Goal: Task Accomplishment & Management: Complete application form

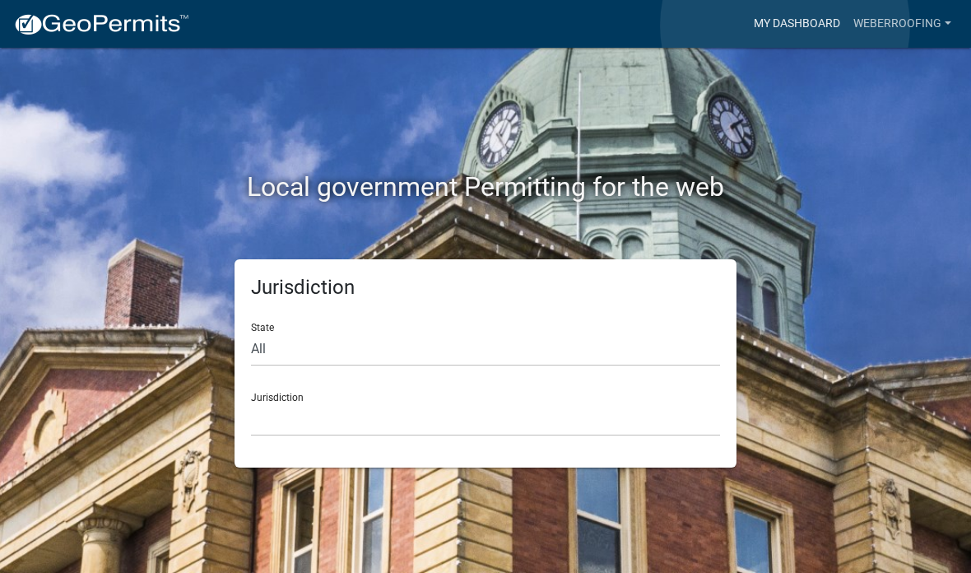
click at [786, 26] on link "My Dashboard" at bounding box center [797, 23] width 100 height 31
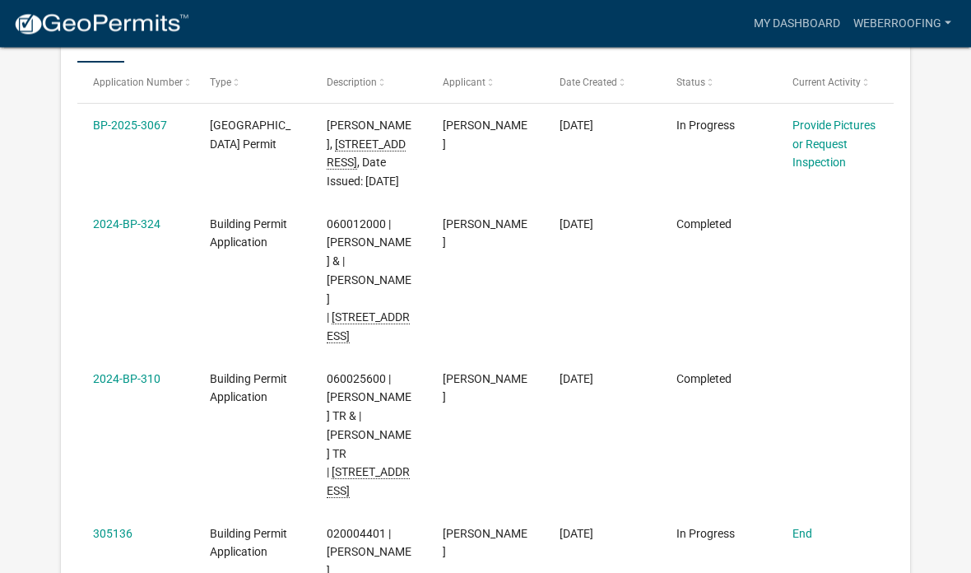
scroll to position [521, 0]
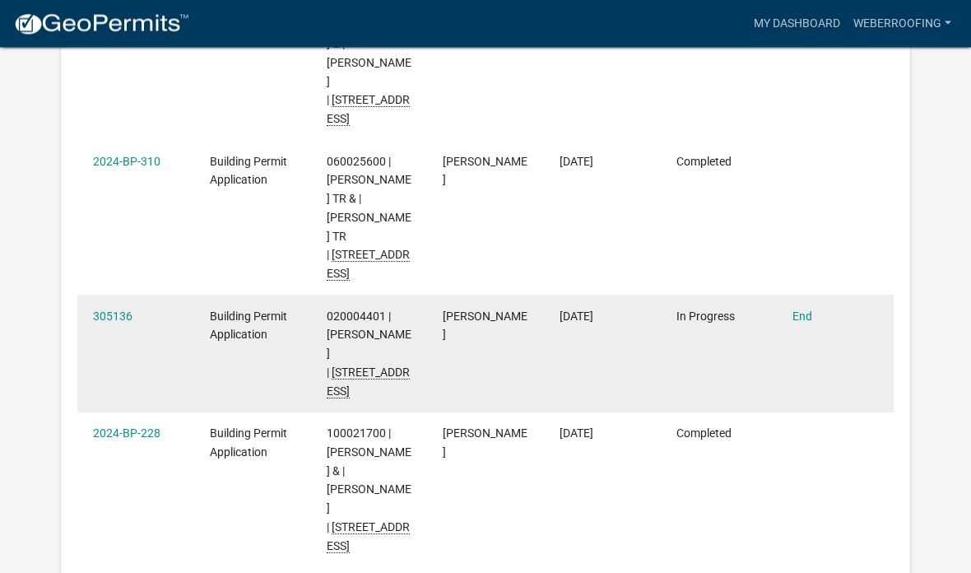
click at [738, 327] on div "In Progress" at bounding box center [718, 317] width 85 height 19
click at [804, 323] on link "End" at bounding box center [802, 316] width 20 height 13
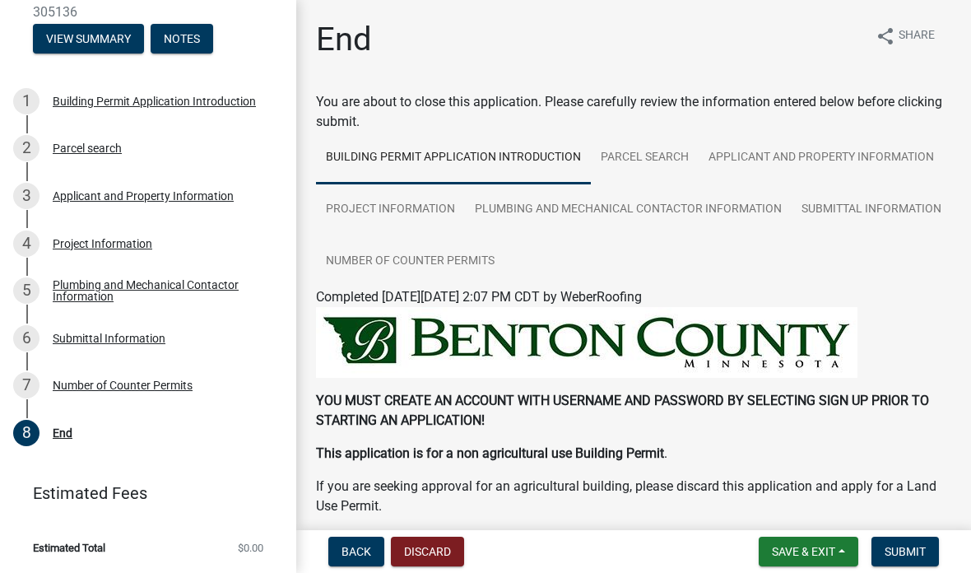
scroll to position [90, 0]
click at [59, 439] on div "End" at bounding box center [63, 434] width 20 height 12
click at [69, 439] on div "End" at bounding box center [63, 434] width 20 height 12
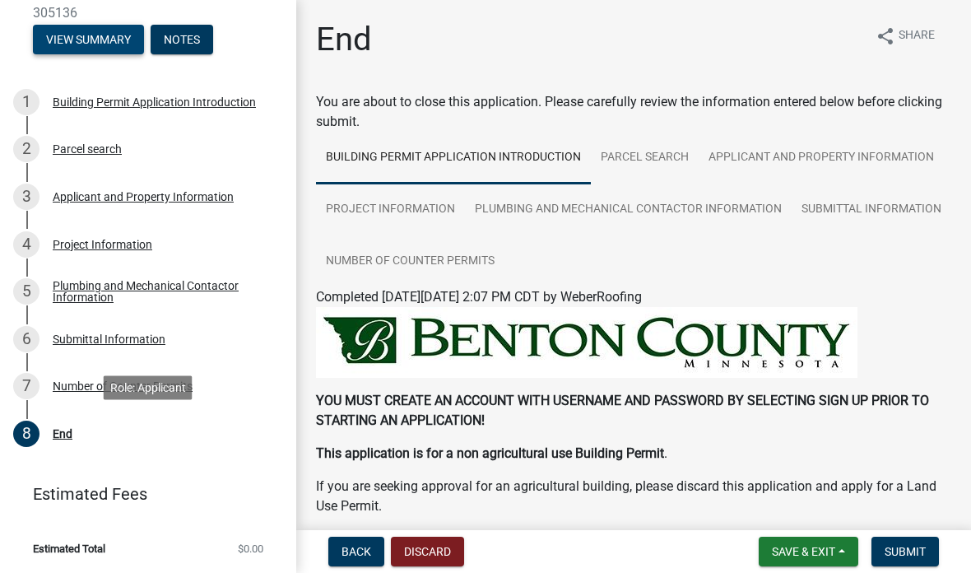
click at [75, 40] on button "View Summary" at bounding box center [88, 40] width 111 height 30
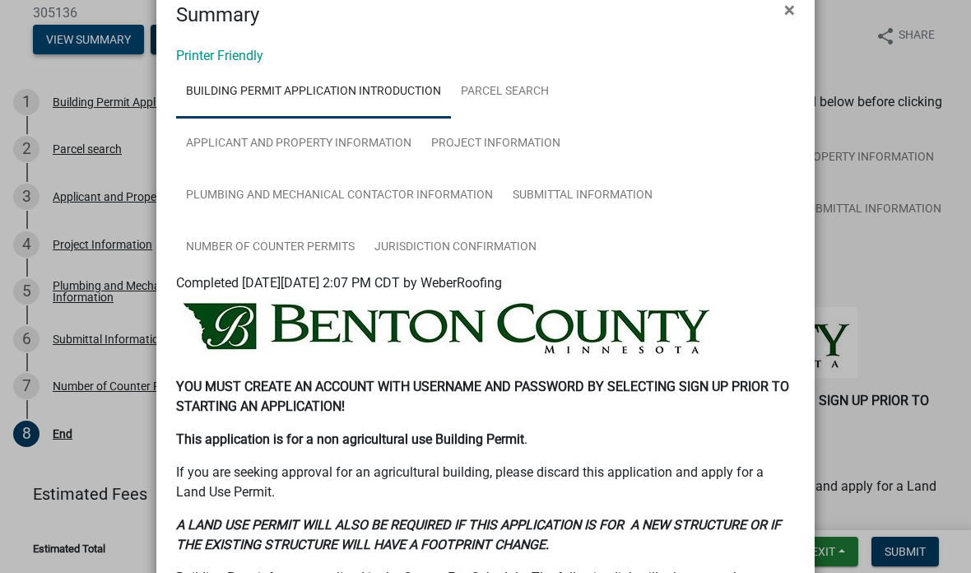
scroll to position [42, 0]
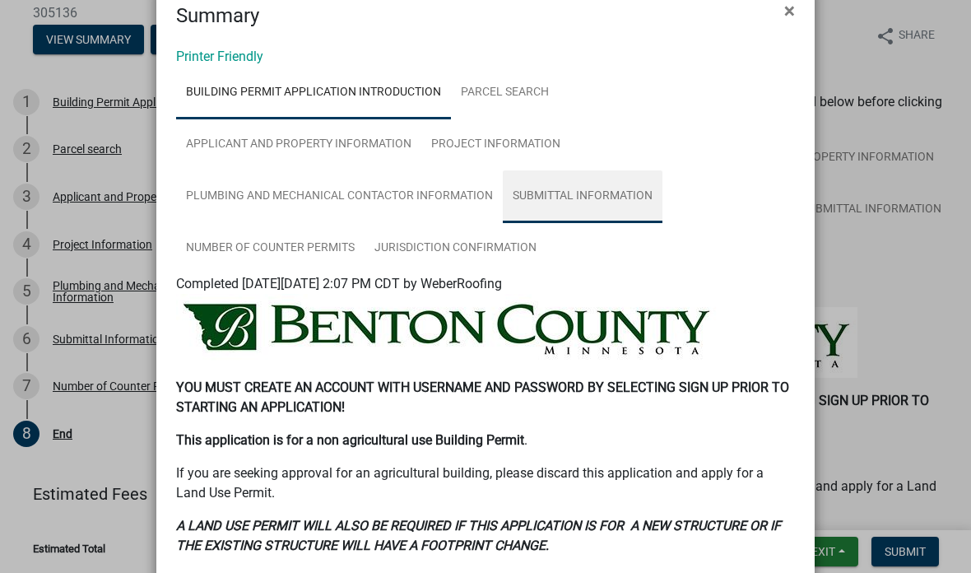
click at [624, 196] on link "Submittal Information" at bounding box center [583, 196] width 160 height 53
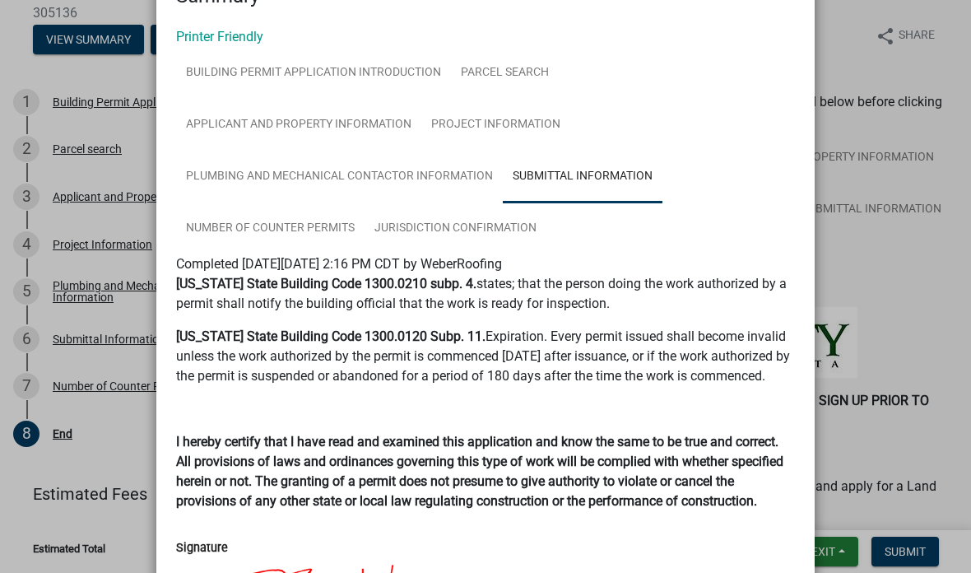
scroll to position [60, 0]
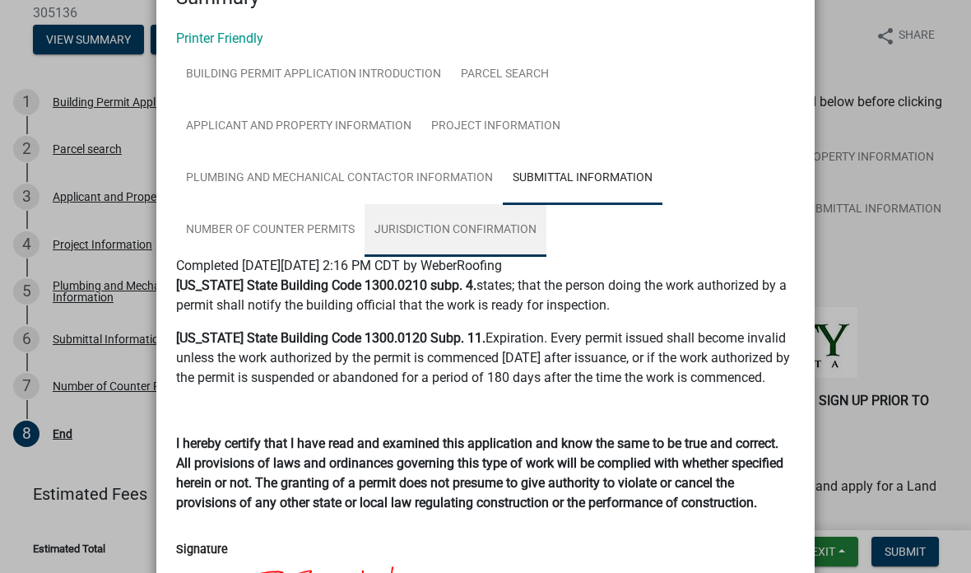
click at [504, 242] on link "Jurisdiction Confirmation" at bounding box center [455, 230] width 182 height 53
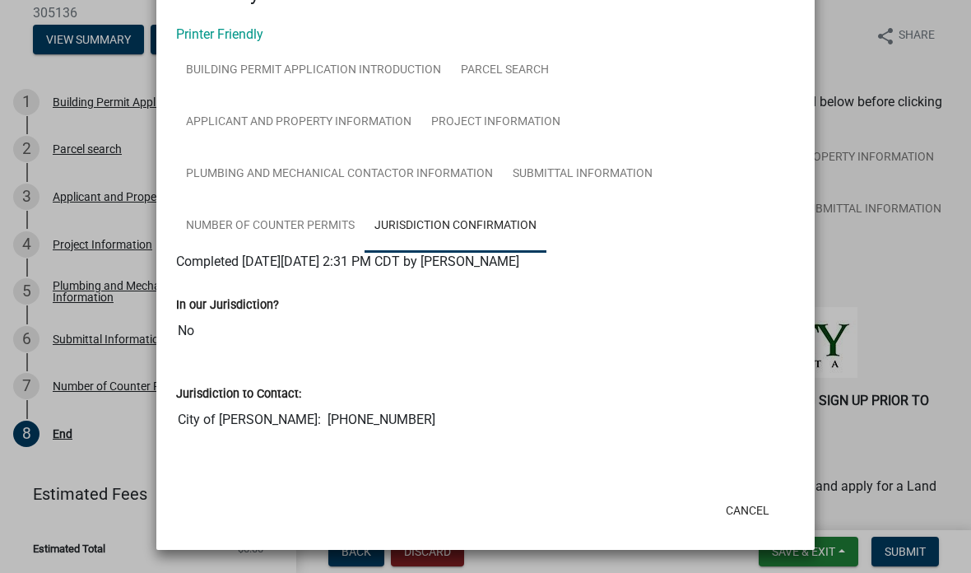
scroll to position [64, 0]
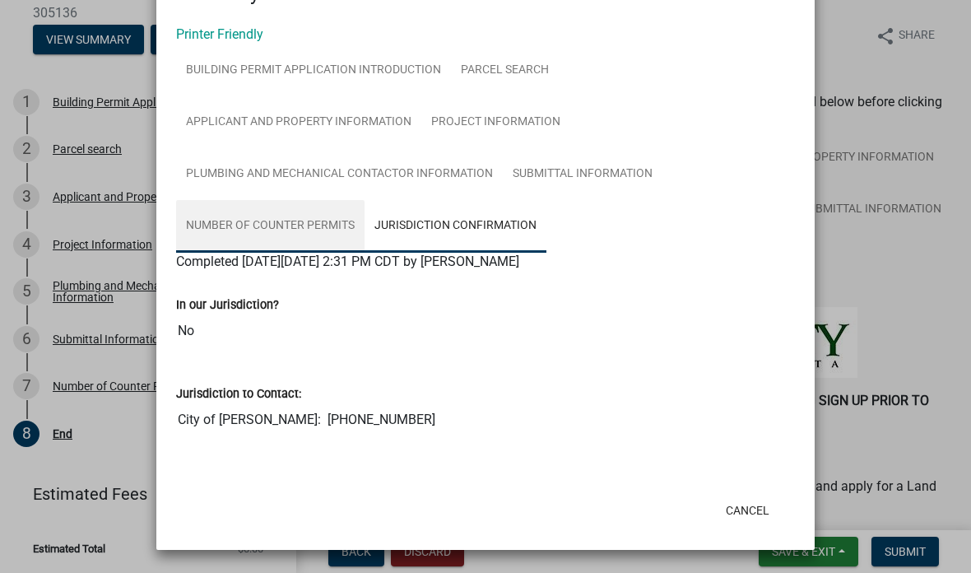
click at [217, 231] on link "Number of Counter Permits" at bounding box center [270, 226] width 188 height 53
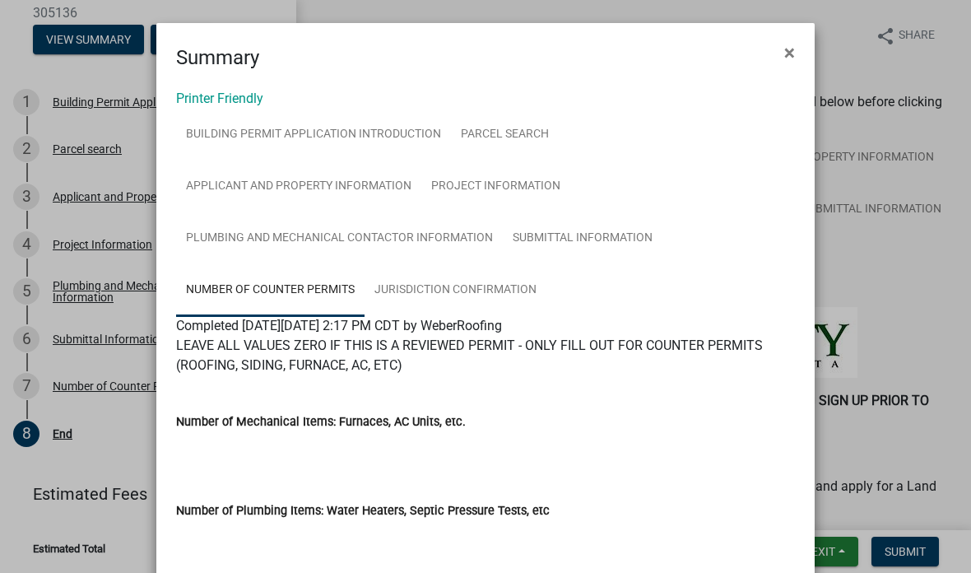
scroll to position [0, 0]
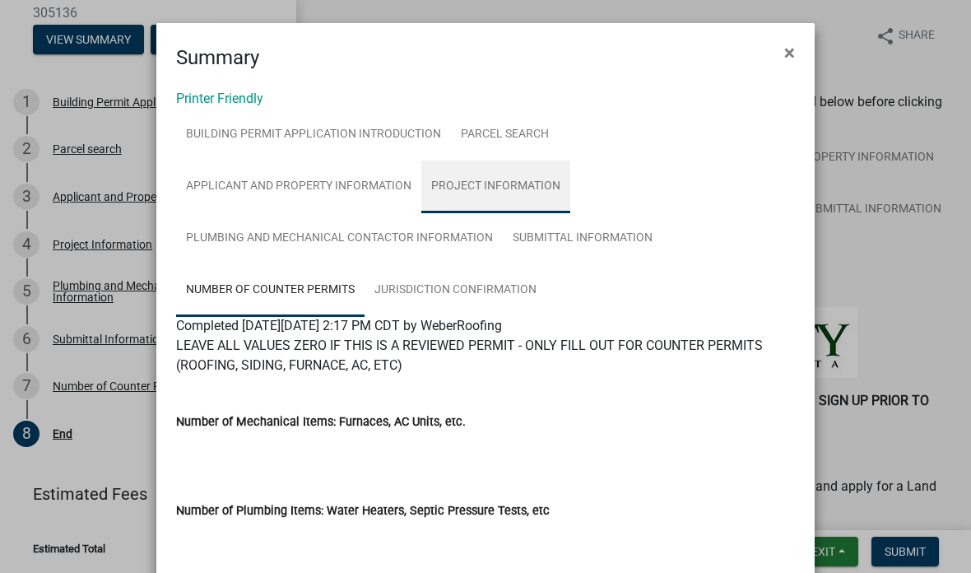
click at [522, 189] on link "Project Information" at bounding box center [495, 186] width 149 height 53
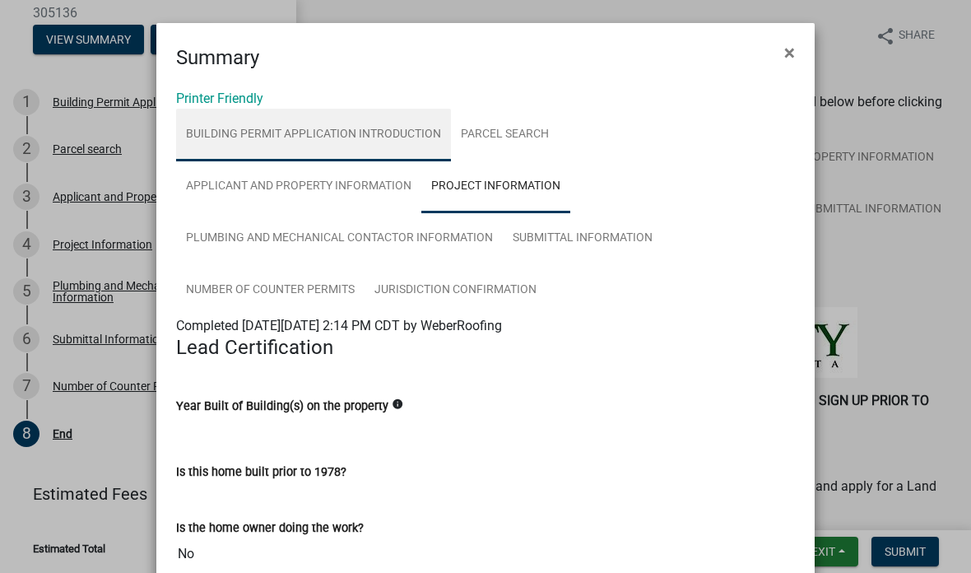
click at [206, 150] on link "Building Permit Application Introduction" at bounding box center [313, 135] width 275 height 53
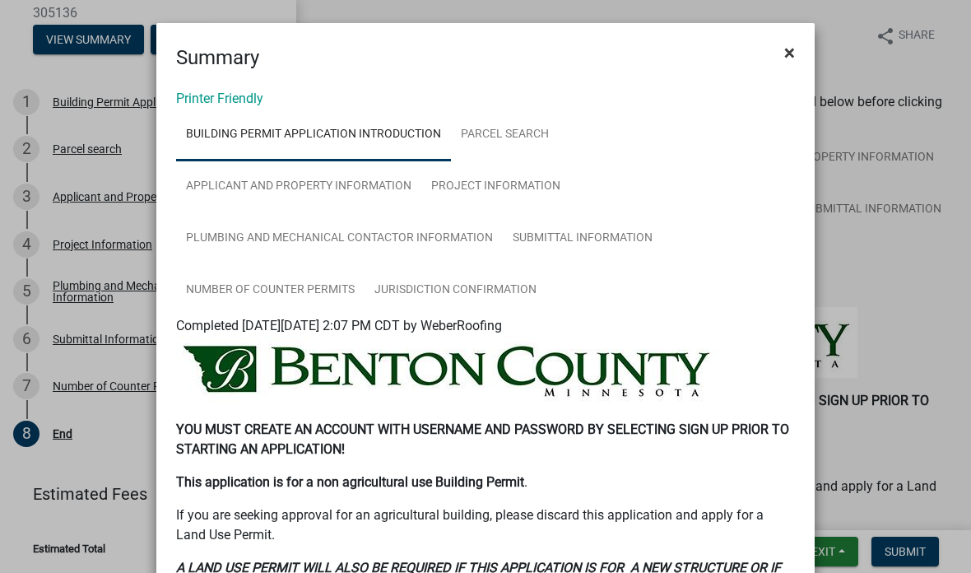
click at [780, 52] on button "×" at bounding box center [789, 53] width 37 height 46
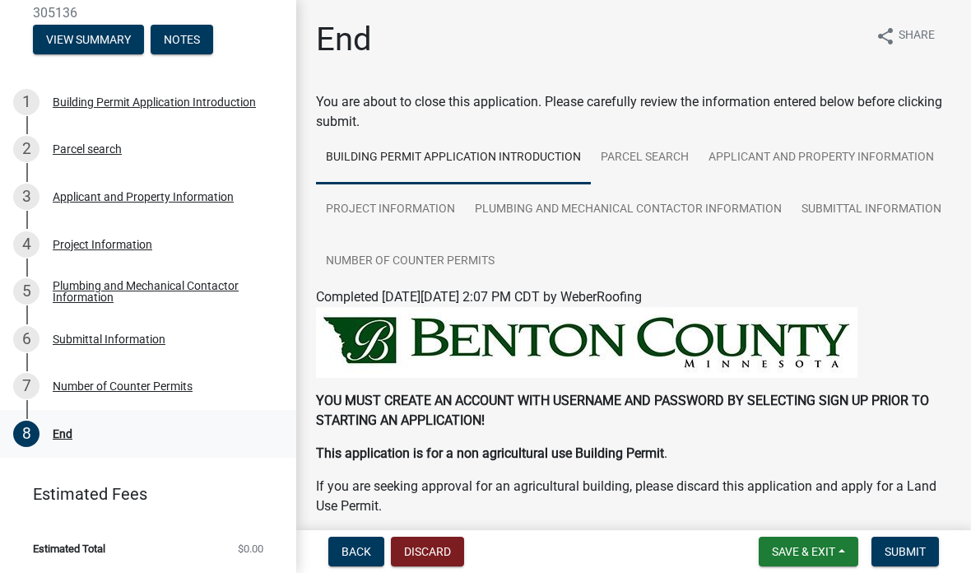
click at [67, 423] on div "8 End" at bounding box center [141, 433] width 257 height 26
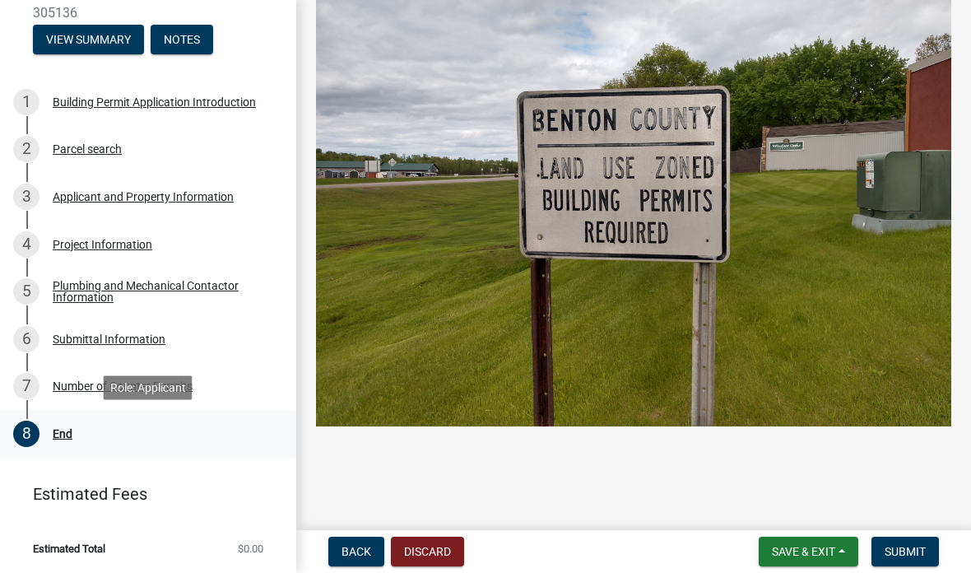
scroll to position [783, 0]
click at [901, 546] on span "Submit" at bounding box center [904, 551] width 41 height 13
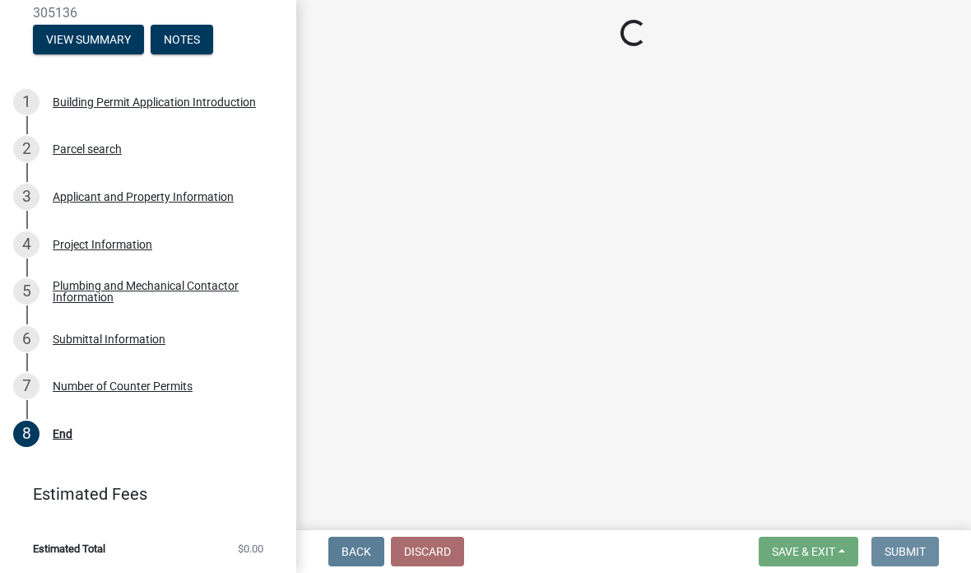
scroll to position [0, 0]
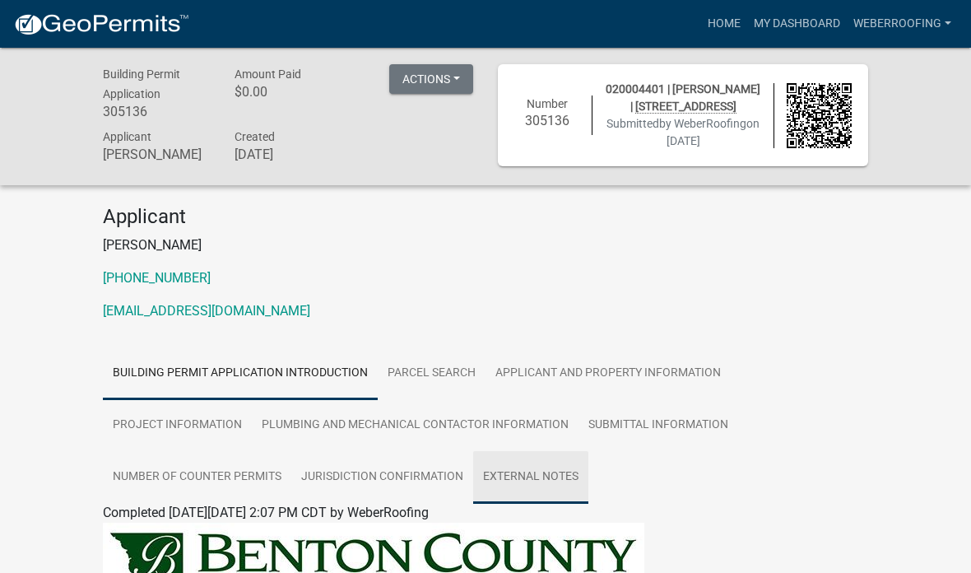
click at [566, 499] on link "External Notes" at bounding box center [530, 477] width 115 height 53
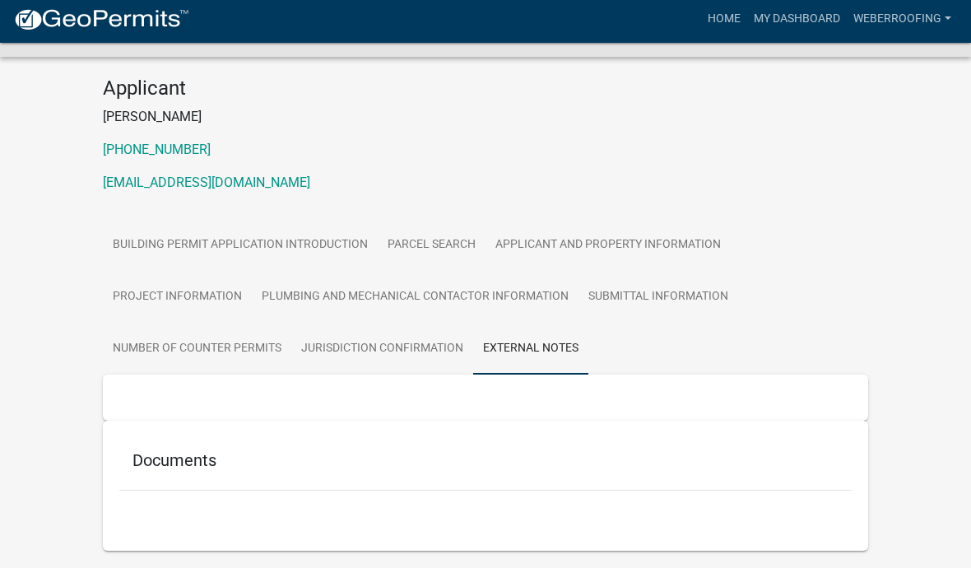
scroll to position [189, 0]
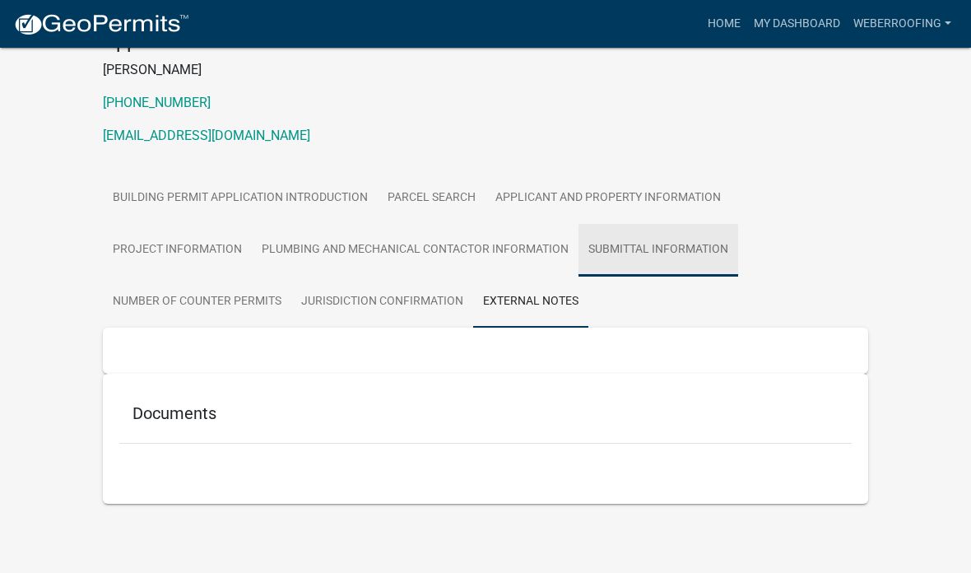
click at [669, 262] on link "Submittal Information" at bounding box center [658, 250] width 160 height 53
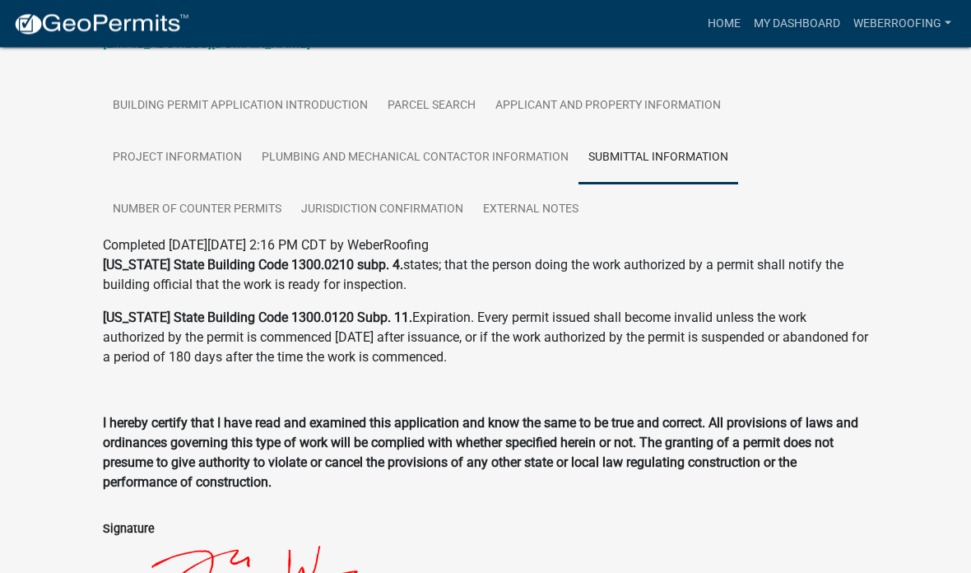
scroll to position [0, 0]
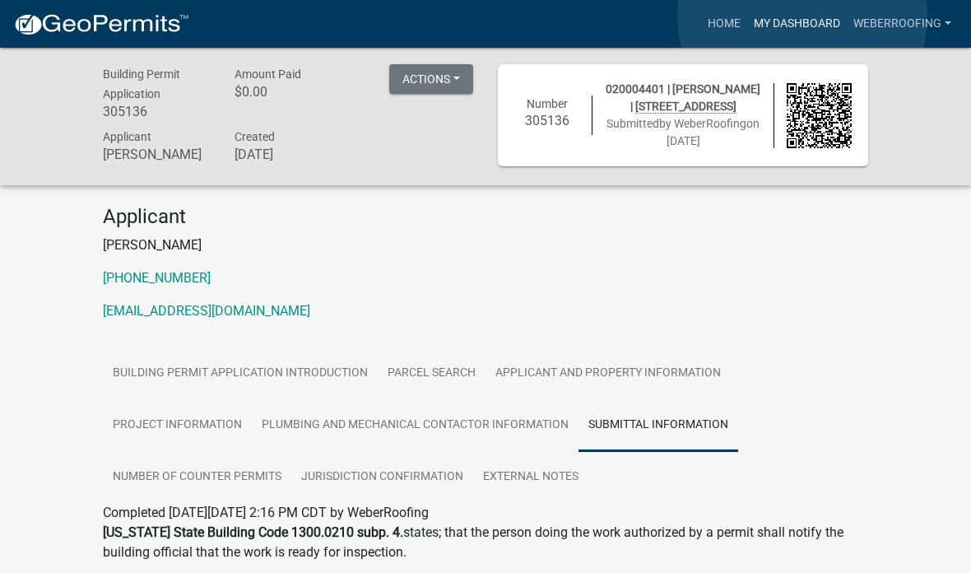
click at [803, 16] on link "My Dashboard" at bounding box center [797, 23] width 100 height 31
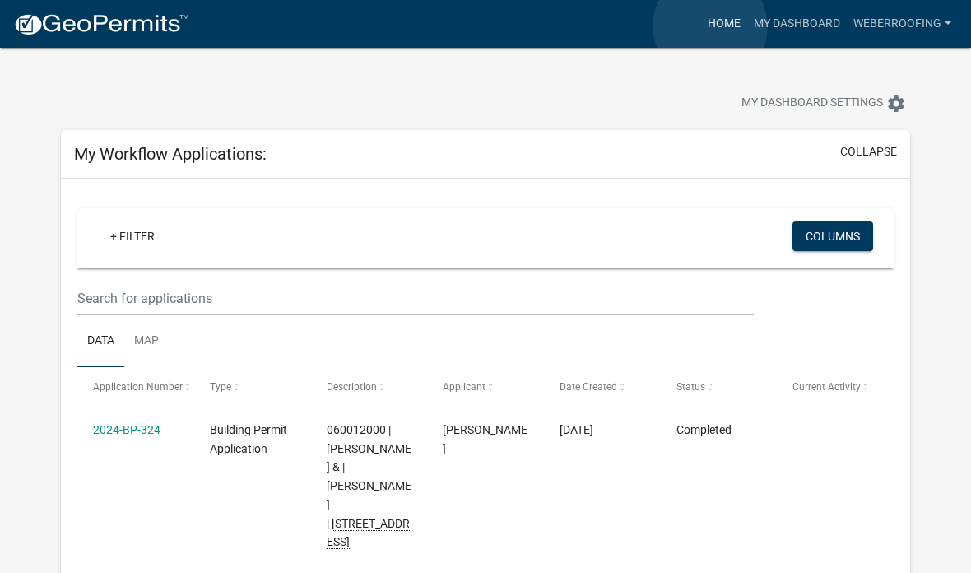
click at [710, 27] on link "Home" at bounding box center [724, 23] width 46 height 31
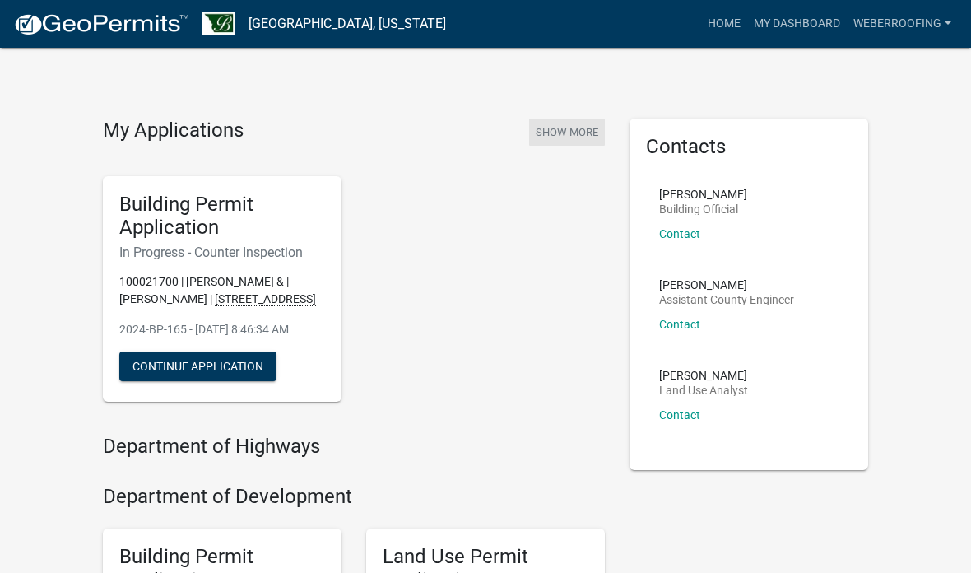
click at [576, 124] on button "Show More" at bounding box center [567, 131] width 76 height 27
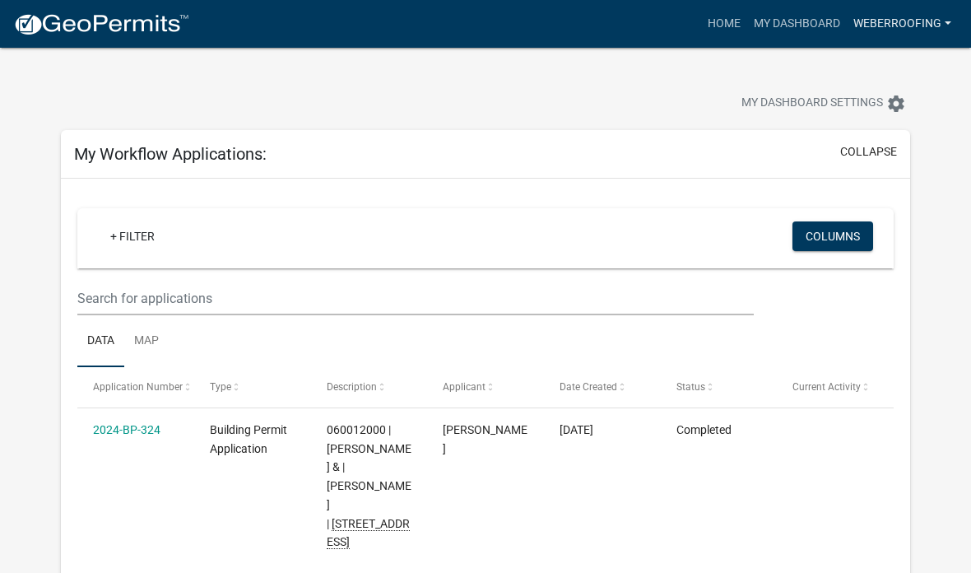
click at [907, 26] on link "WeberRoofing" at bounding box center [902, 23] width 111 height 31
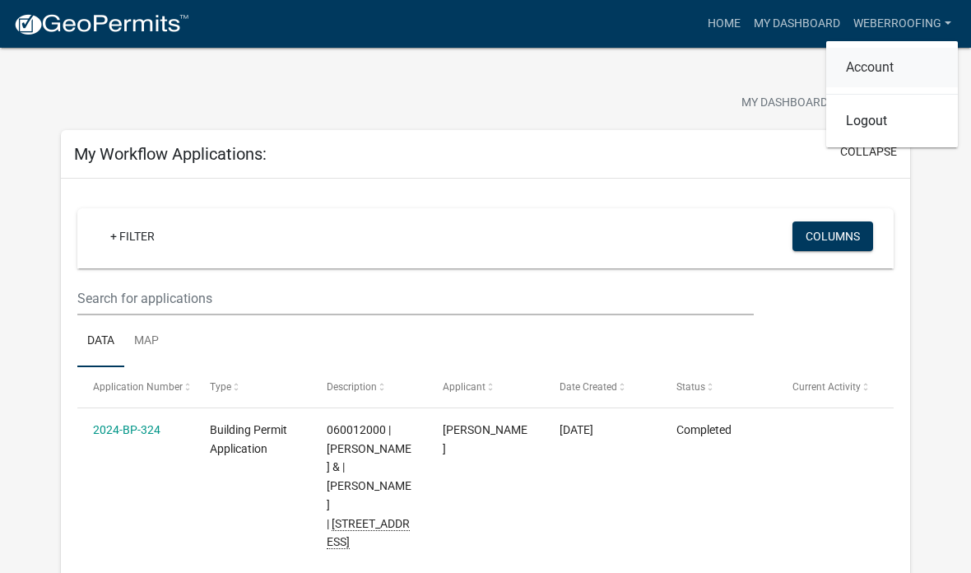
click at [896, 64] on link "Account" at bounding box center [892, 67] width 132 height 39
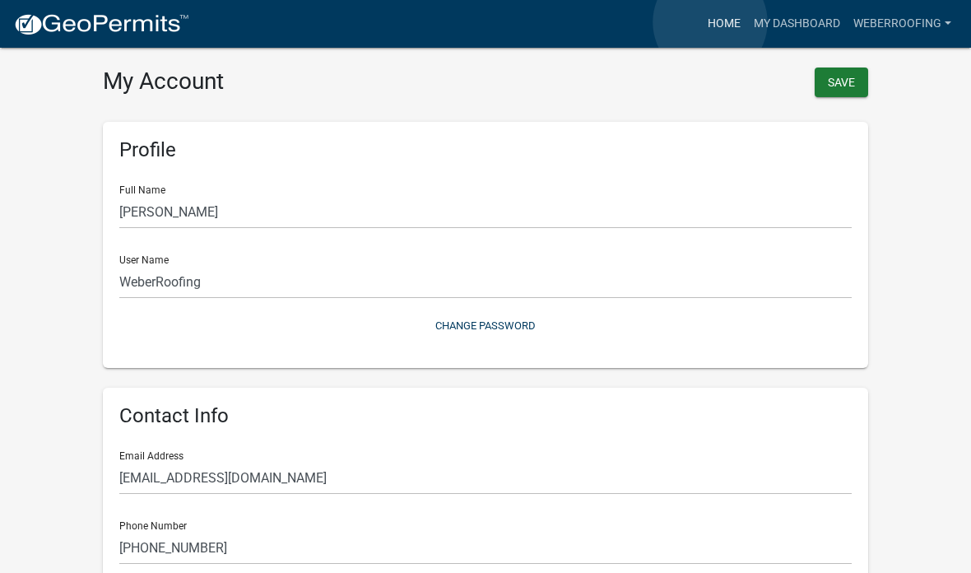
click at [711, 23] on link "Home" at bounding box center [724, 23] width 46 height 31
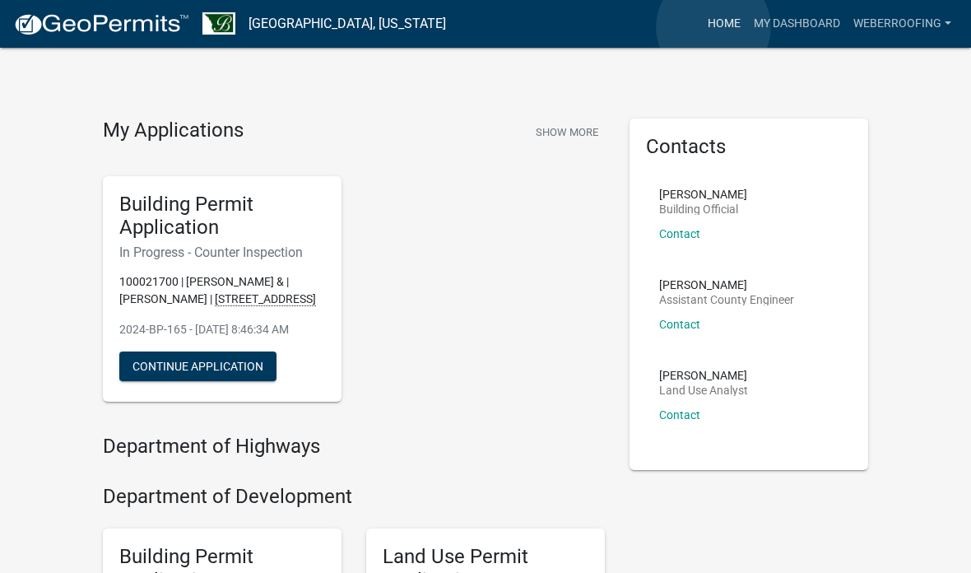
click at [714, 27] on link "Home" at bounding box center [724, 23] width 46 height 31
click at [561, 143] on button "Show More" at bounding box center [567, 131] width 76 height 27
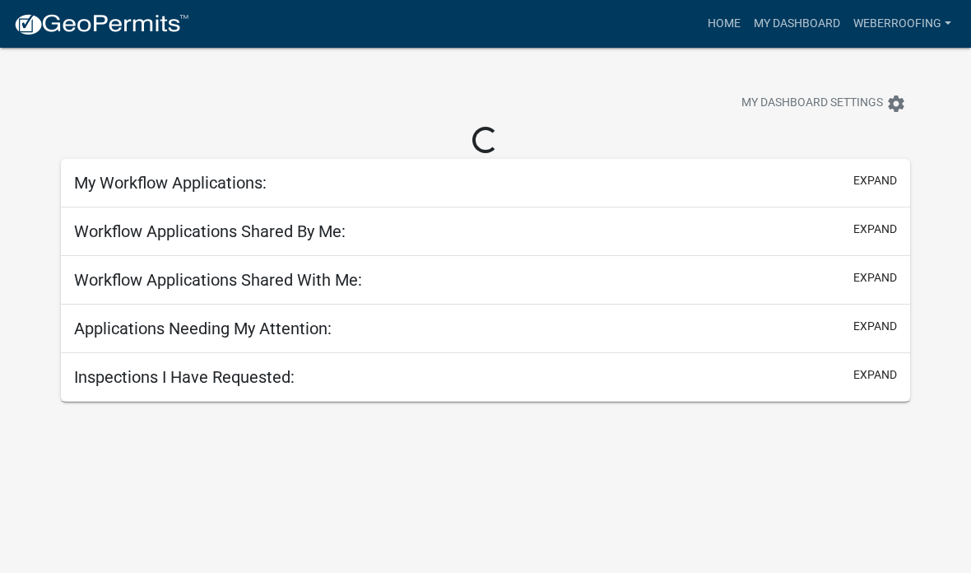
click at [577, 130] on div "Loading..." at bounding box center [485, 141] width 849 height 29
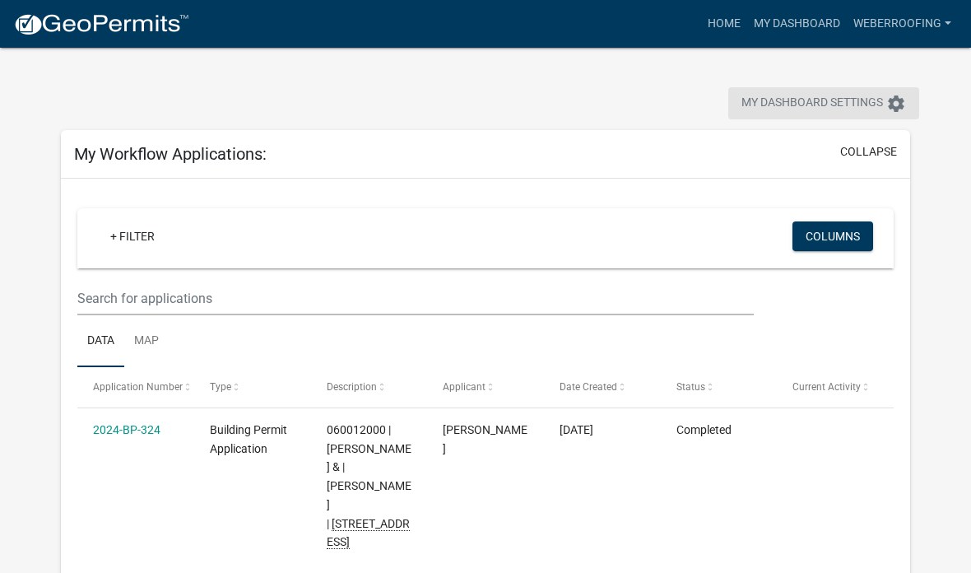
click at [803, 95] on span "My Dashboard Settings" at bounding box center [812, 104] width 142 height 20
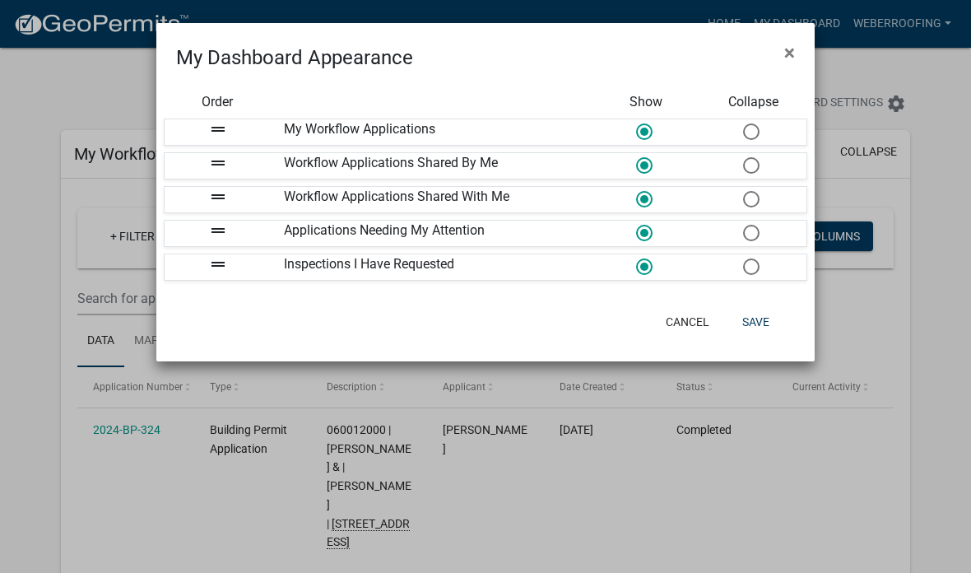
click at [949, 258] on ngb-modal-window "My Dashboard Appearance × Order Show Collapse drag_handle My Workflow Applicati…" at bounding box center [485, 286] width 971 height 573
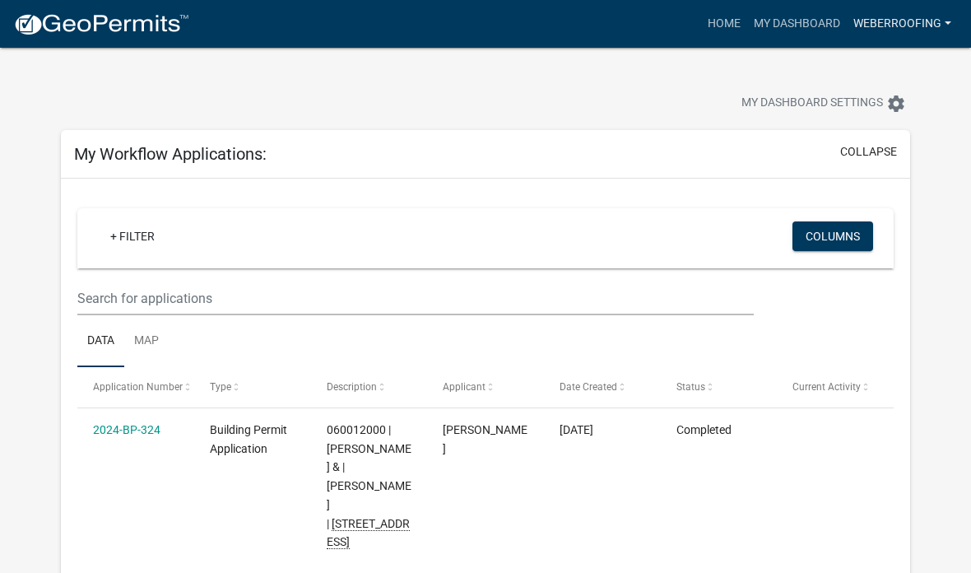
click at [914, 20] on link "WeberRoofing" at bounding box center [902, 23] width 111 height 31
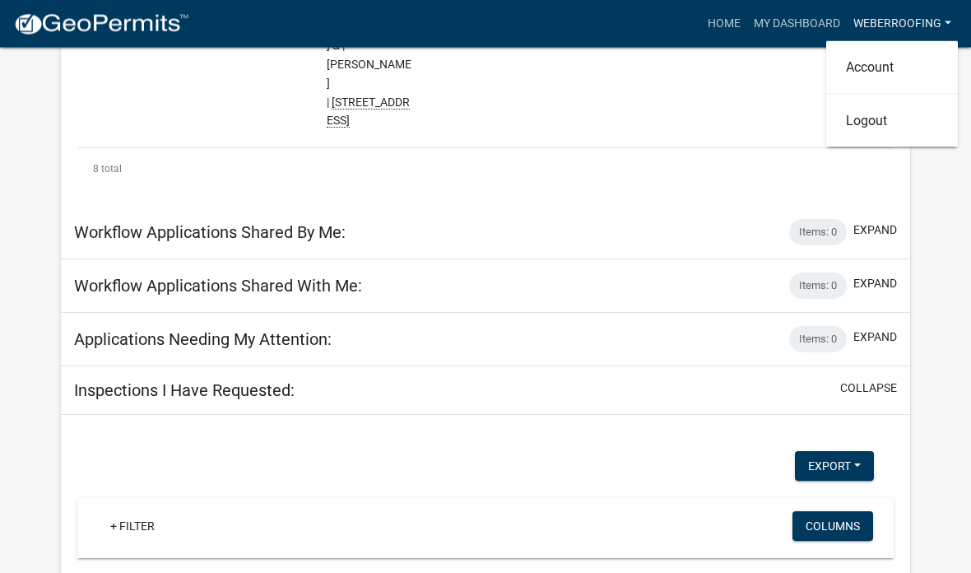
scroll to position [1499, 0]
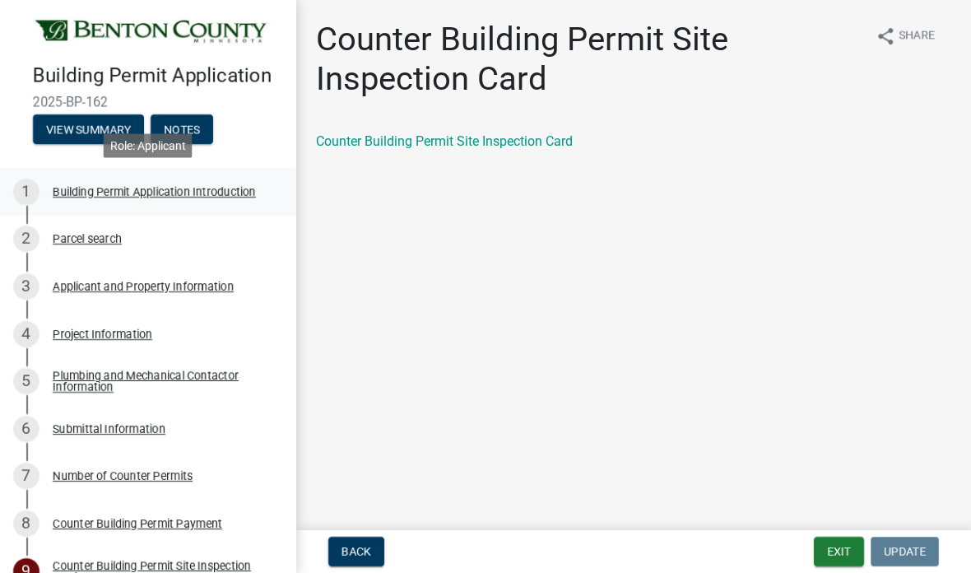
click at [194, 202] on div "1 Building Permit Application Introduction" at bounding box center [141, 192] width 257 height 26
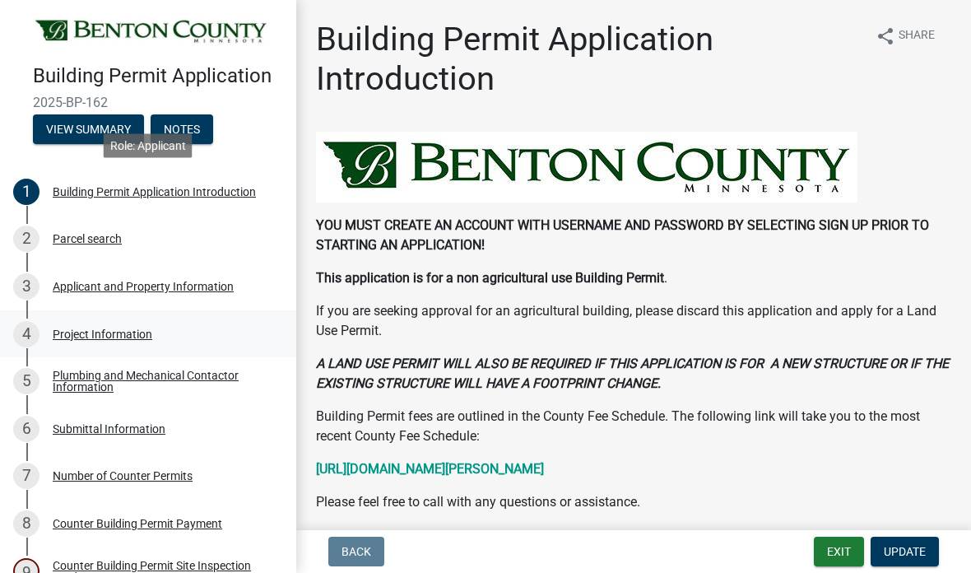
click at [135, 332] on div "Project Information" at bounding box center [103, 334] width 100 height 12
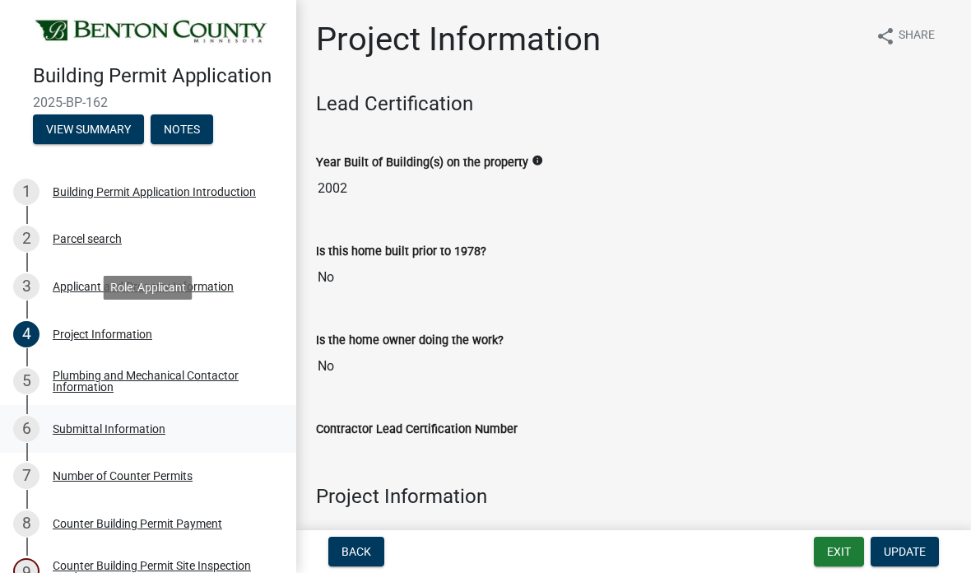
click at [101, 409] on link "6 Submittal Information" at bounding box center [148, 429] width 296 height 48
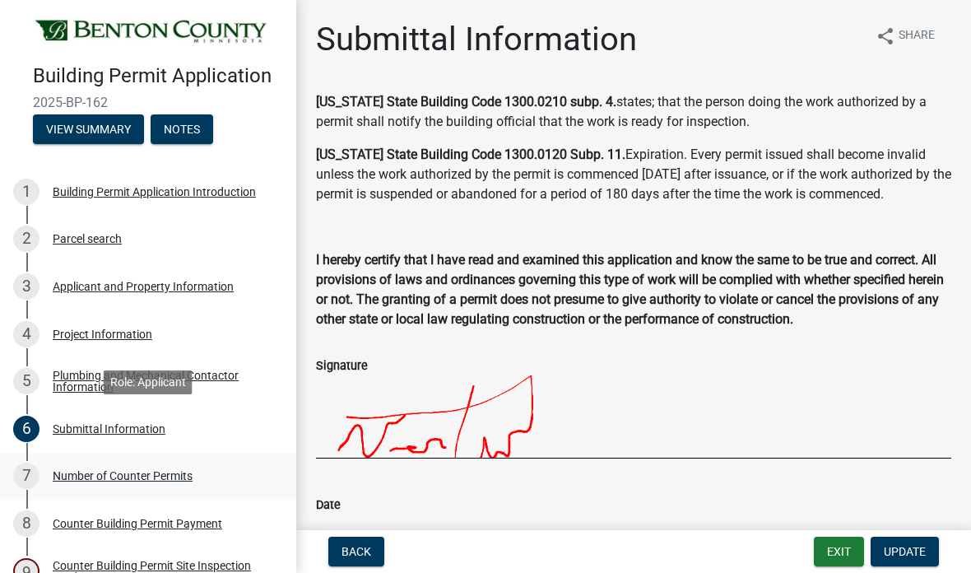
click at [118, 490] on link "7 Number of Counter Permits" at bounding box center [148, 476] width 296 height 48
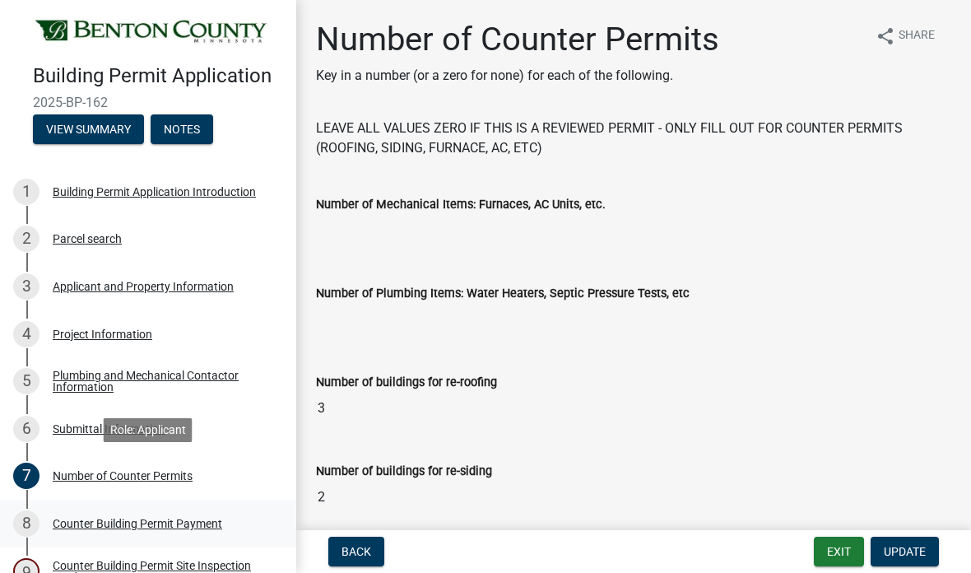
click at [148, 530] on div "8 Counter Building Permit Payment" at bounding box center [141, 523] width 257 height 26
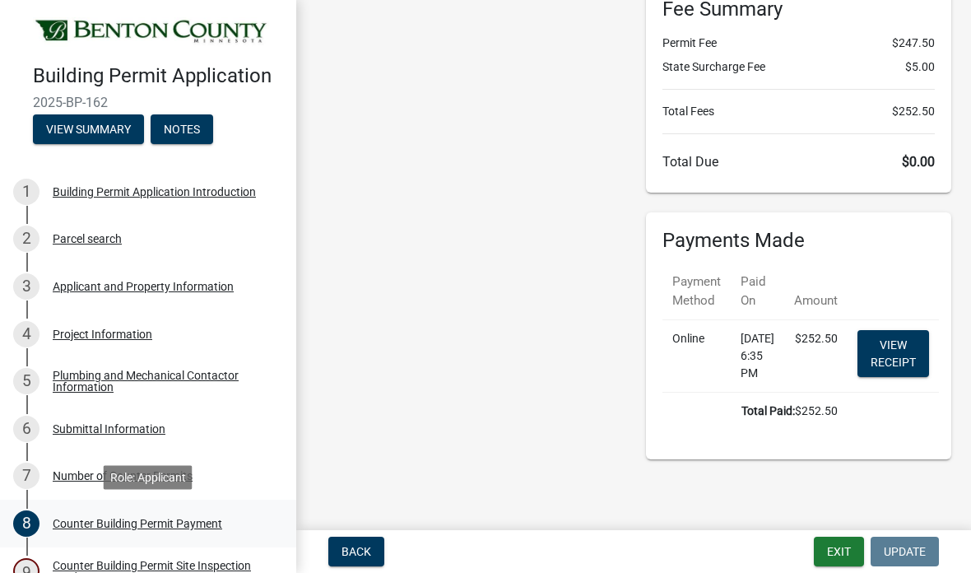
scroll to position [209, 0]
click at [903, 330] on link "View receipt" at bounding box center [893, 353] width 72 height 47
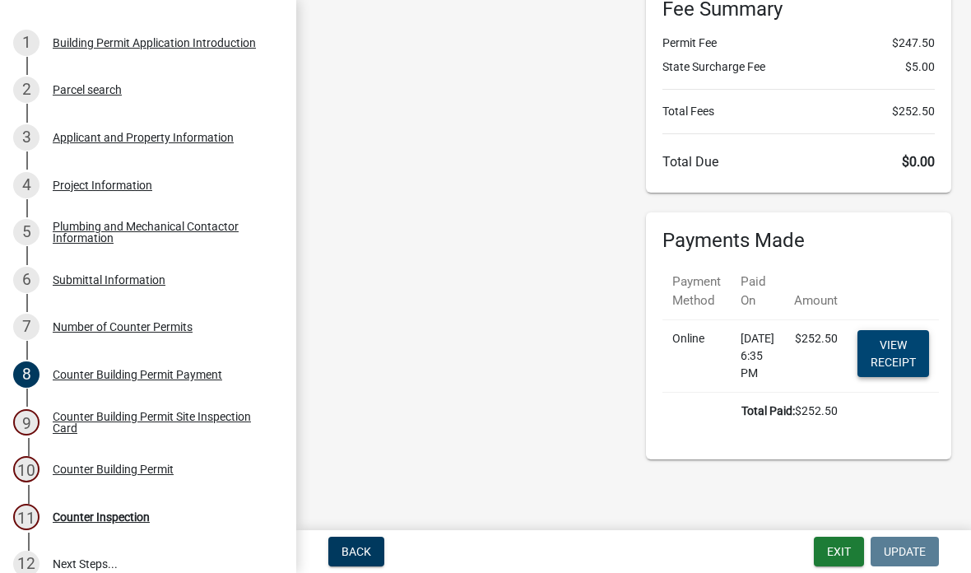
scroll to position [165, 0]
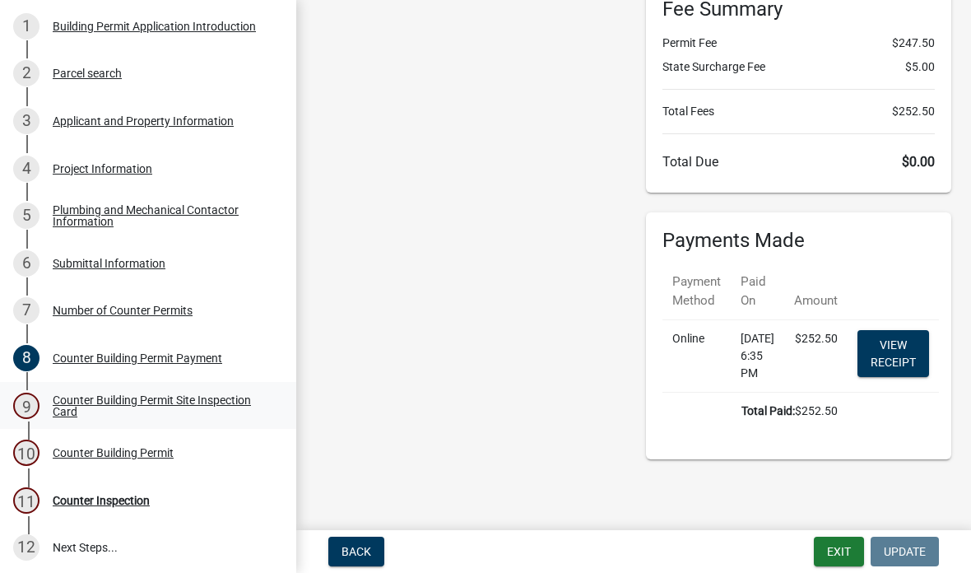
click at [220, 409] on div "Counter Building Permit Site Inspection Card" at bounding box center [161, 405] width 217 height 23
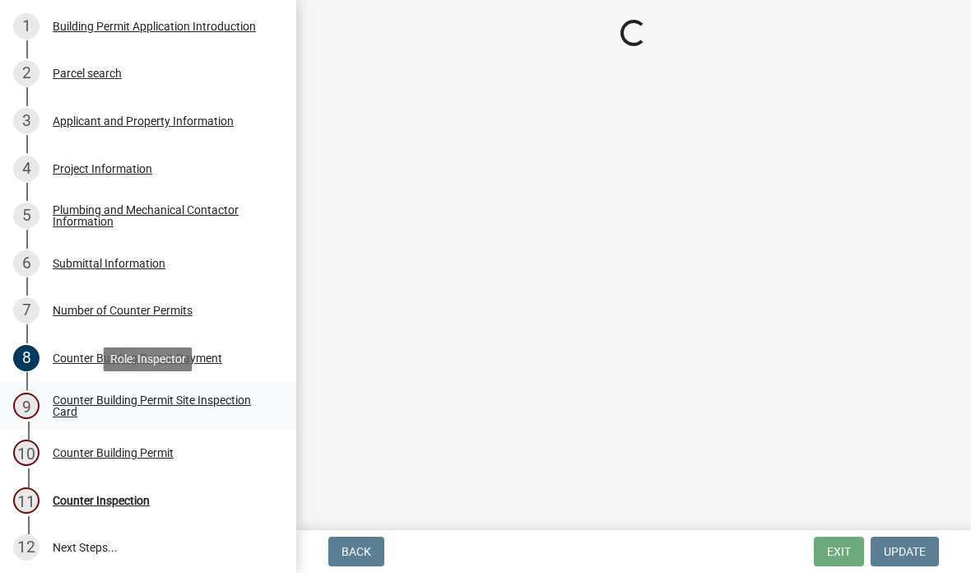
scroll to position [0, 0]
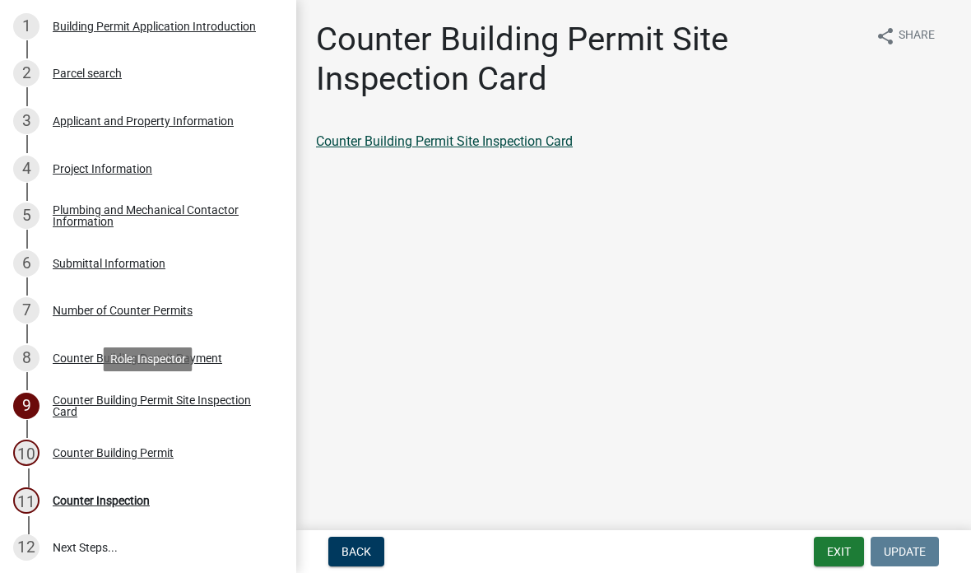
click at [448, 148] on link "Counter Building Permit Site Inspection Card" at bounding box center [444, 141] width 257 height 16
